Goal: Task Accomplishment & Management: Manage account settings

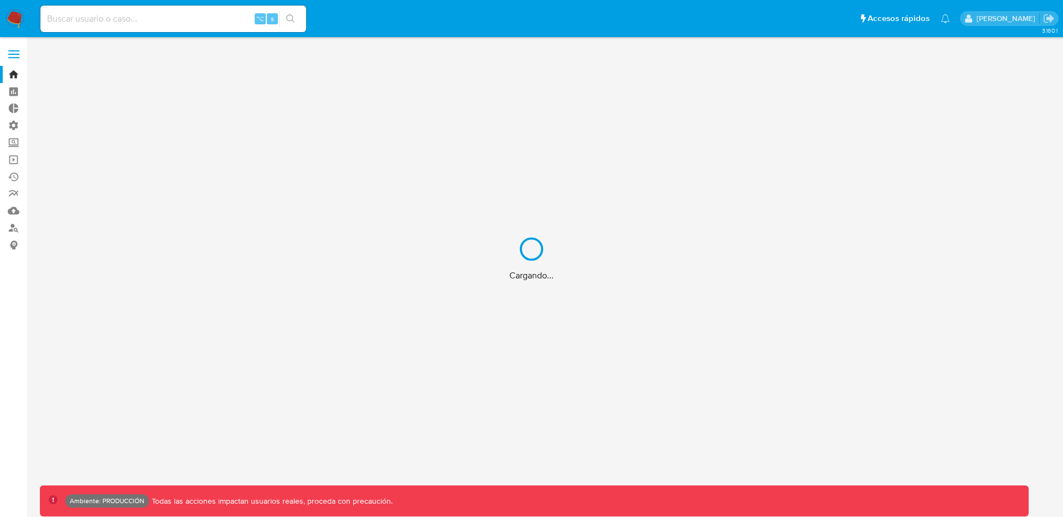
click at [7, 50] on div "Cargando..." at bounding box center [531, 258] width 1063 height 517
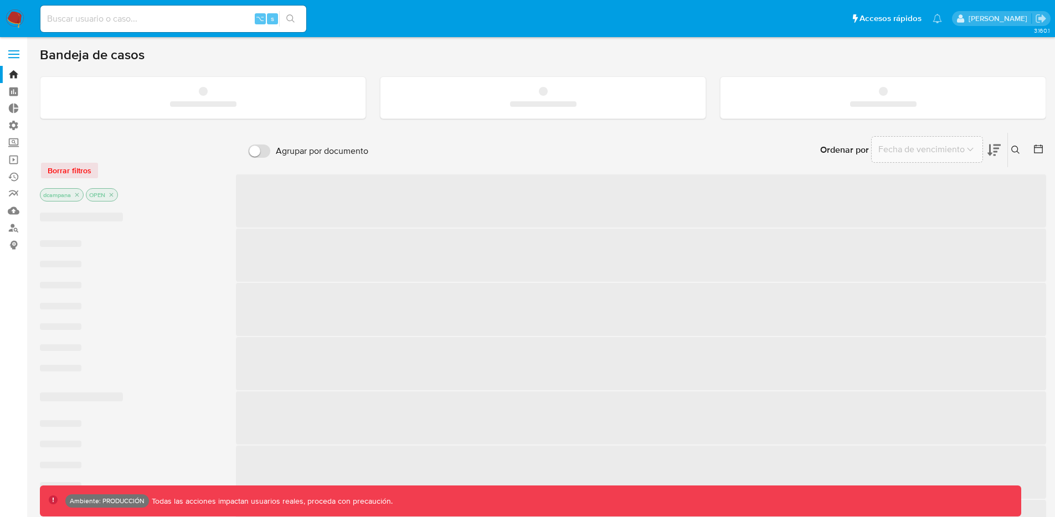
click at [10, 54] on span at bounding box center [13, 55] width 11 height 2
click at [0, 0] on input "checkbox" at bounding box center [0, 0] width 0 height 0
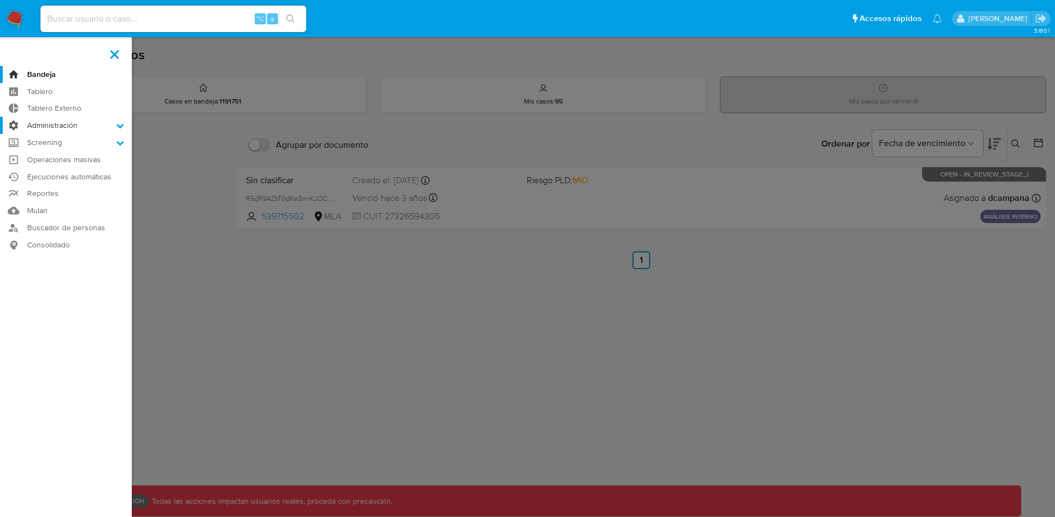
click at [63, 126] on label "Administración" at bounding box center [66, 125] width 132 height 17
click at [0, 0] on input "Administración" at bounding box center [0, 0] width 0 height 0
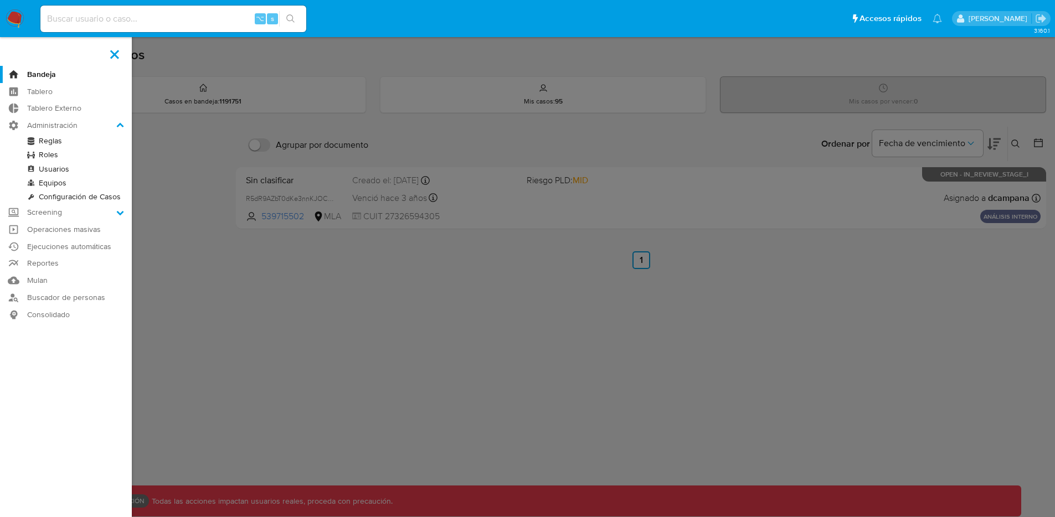
click at [55, 153] on link "Roles" at bounding box center [66, 155] width 132 height 14
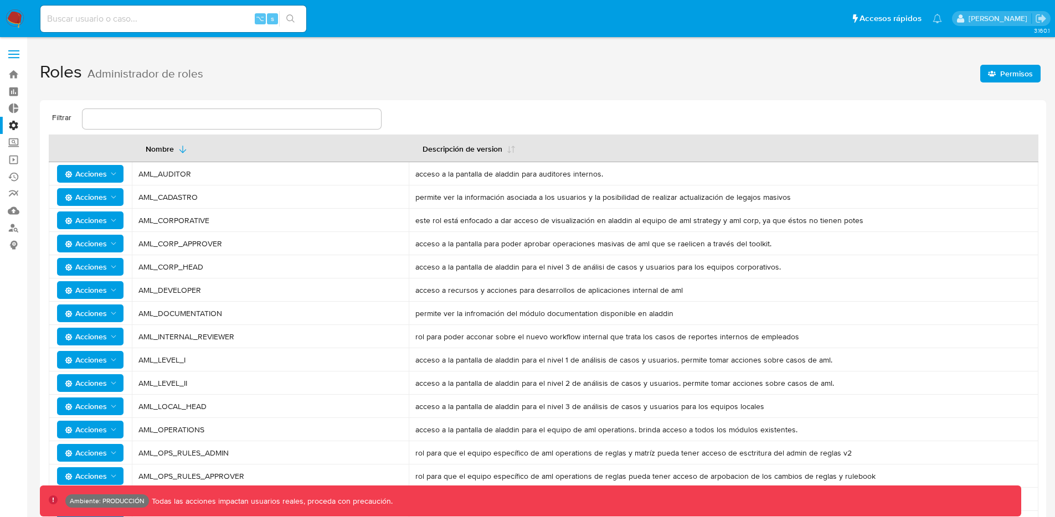
click at [116, 286] on icon "Acciones" at bounding box center [113, 290] width 9 height 9
click at [104, 317] on button "Usuarios" at bounding box center [93, 317] width 100 height 27
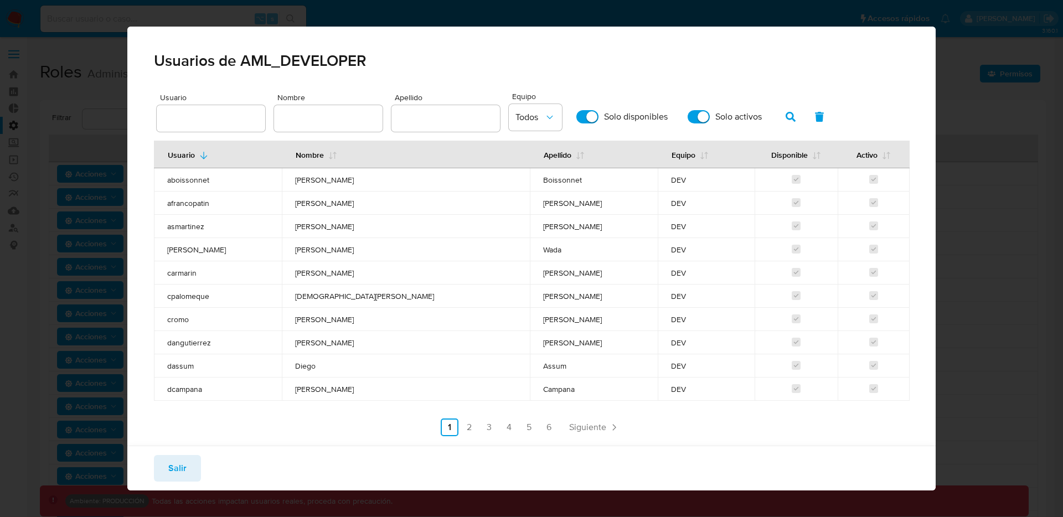
drag, startPoint x: 357, startPoint y: 216, endPoint x: 769, endPoint y: 393, distance: 448.9
click at [769, 393] on tbody "aboissonnet Adrian Federico Boissonnet DEV afrancopatin Angela Maria Franco Pat…" at bounding box center [532, 284] width 756 height 233
click at [200, 469] on div "Salir" at bounding box center [531, 468] width 808 height 45
click at [162, 468] on button "Salir" at bounding box center [177, 468] width 47 height 27
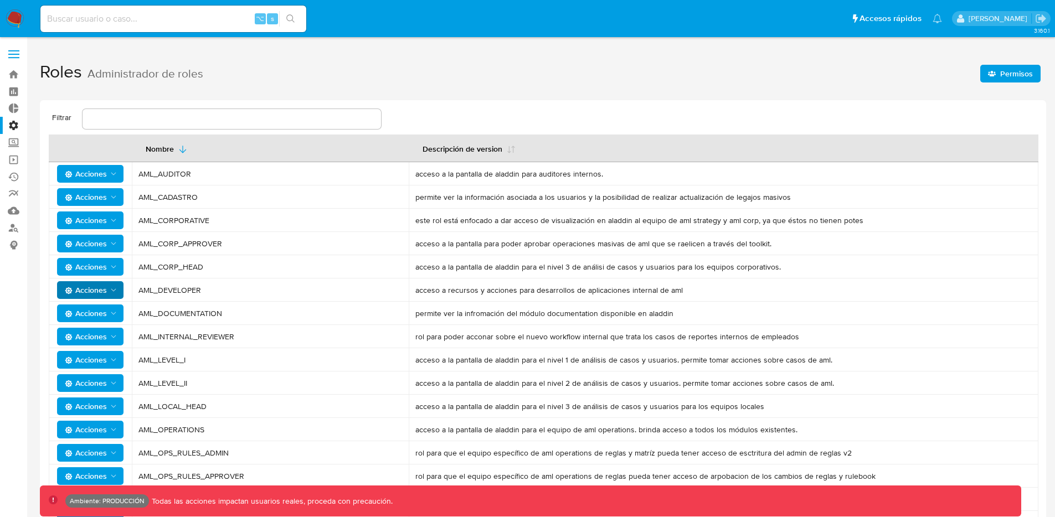
drag, startPoint x: 498, startPoint y: 174, endPoint x: 566, endPoint y: 178, distance: 67.6
click at [566, 178] on span "acceso a la pantalla de aladdin para auditores internos." at bounding box center [723, 174] width 616 height 10
click at [100, 195] on span "Acciones" at bounding box center [86, 197] width 42 height 18
click at [16, 53] on label at bounding box center [14, 54] width 28 height 23
click at [1026, 80] on span "Permisos" at bounding box center [1016, 74] width 33 height 18
